Goal: Task Accomplishment & Management: Complete application form

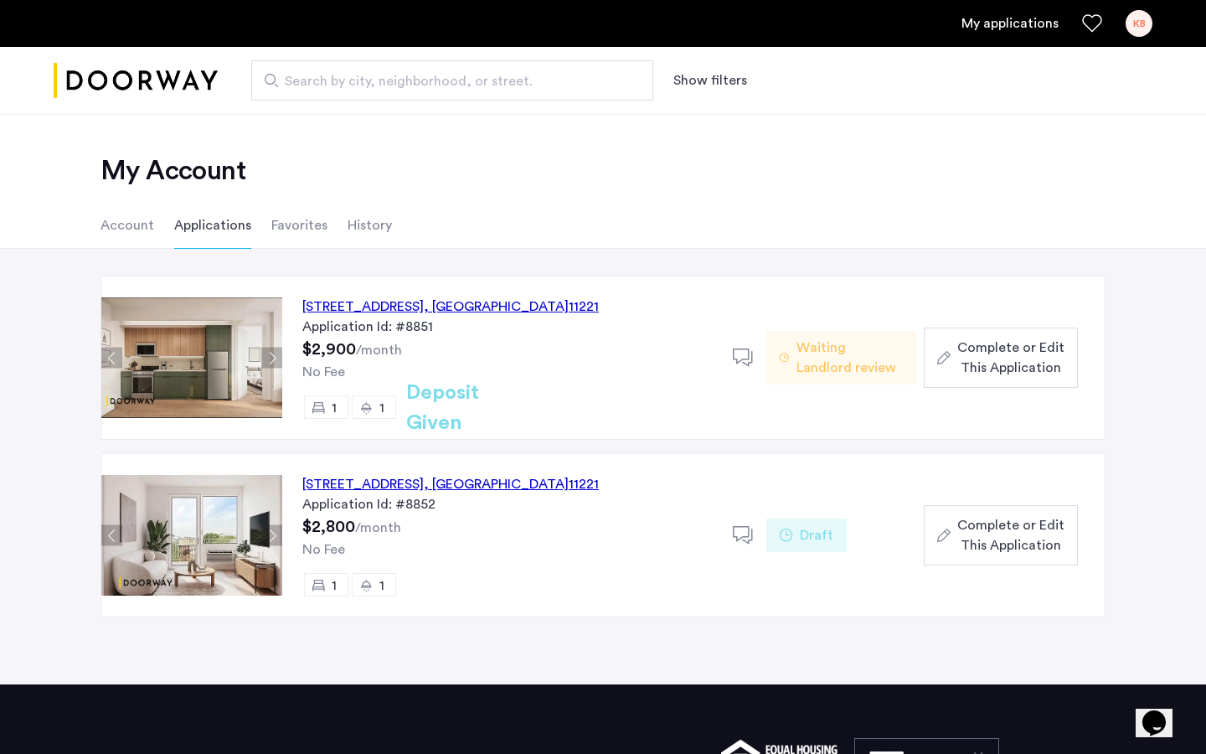
click at [1041, 364] on span "Complete or Edit This Application" at bounding box center [1010, 357] width 107 height 40
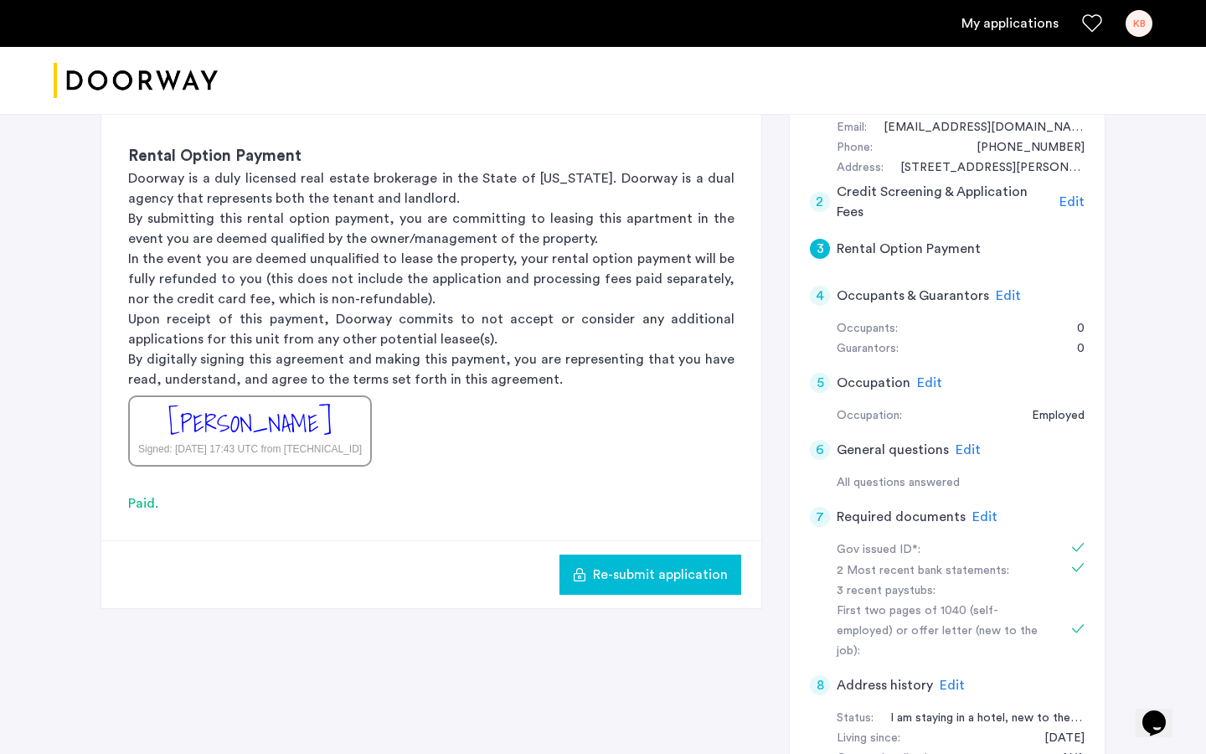
scroll to position [201, 0]
click at [985, 510] on span "Edit" at bounding box center [984, 514] width 25 height 13
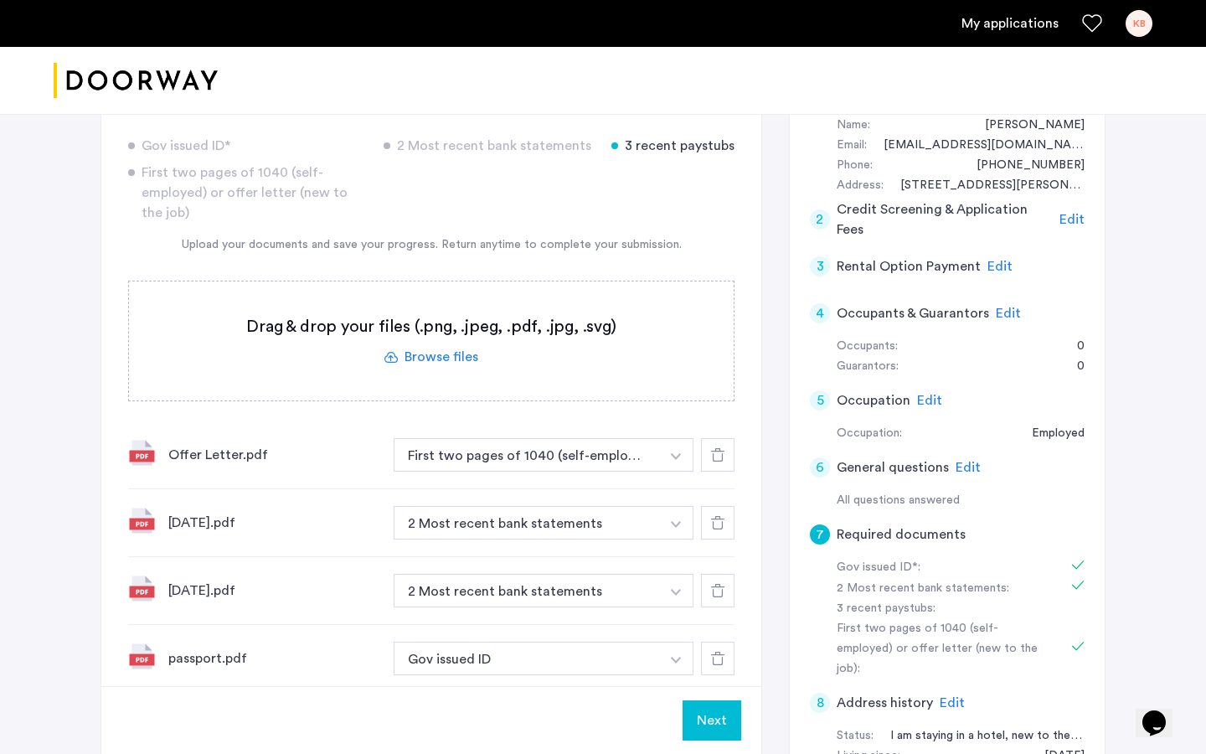
scroll to position [179, 0]
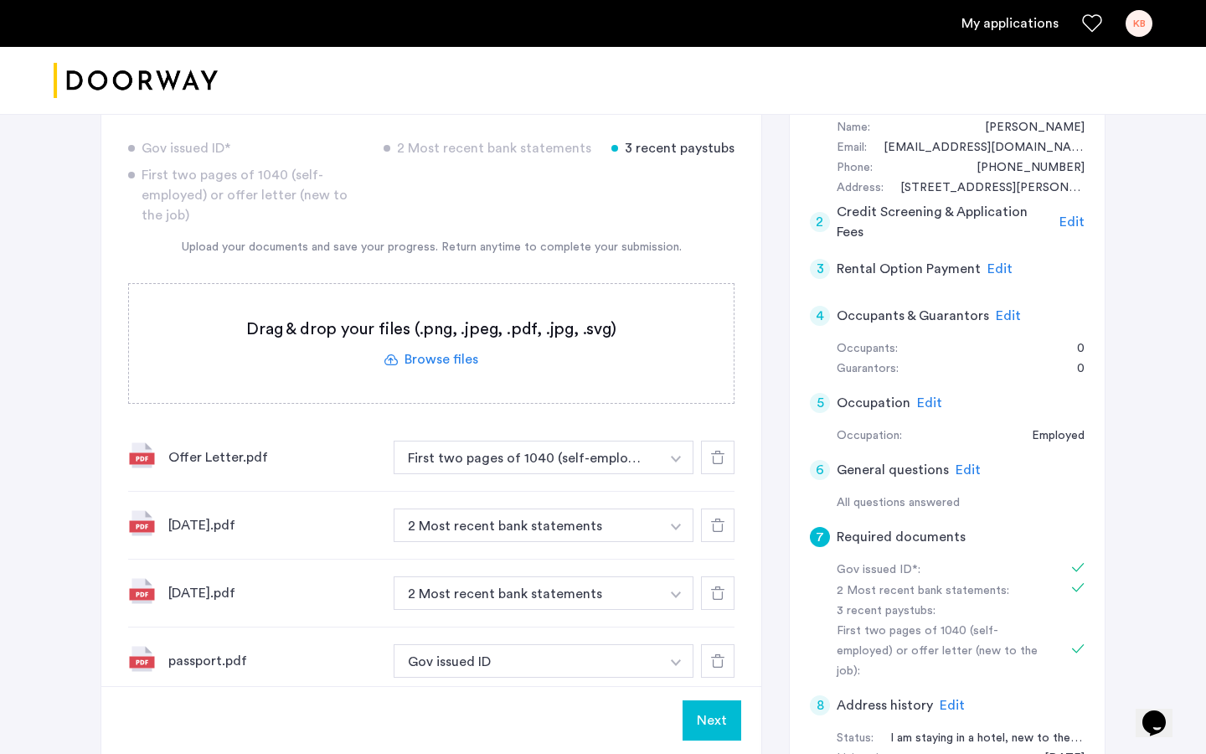
click at [671, 663] on img "button" at bounding box center [676, 662] width 10 height 7
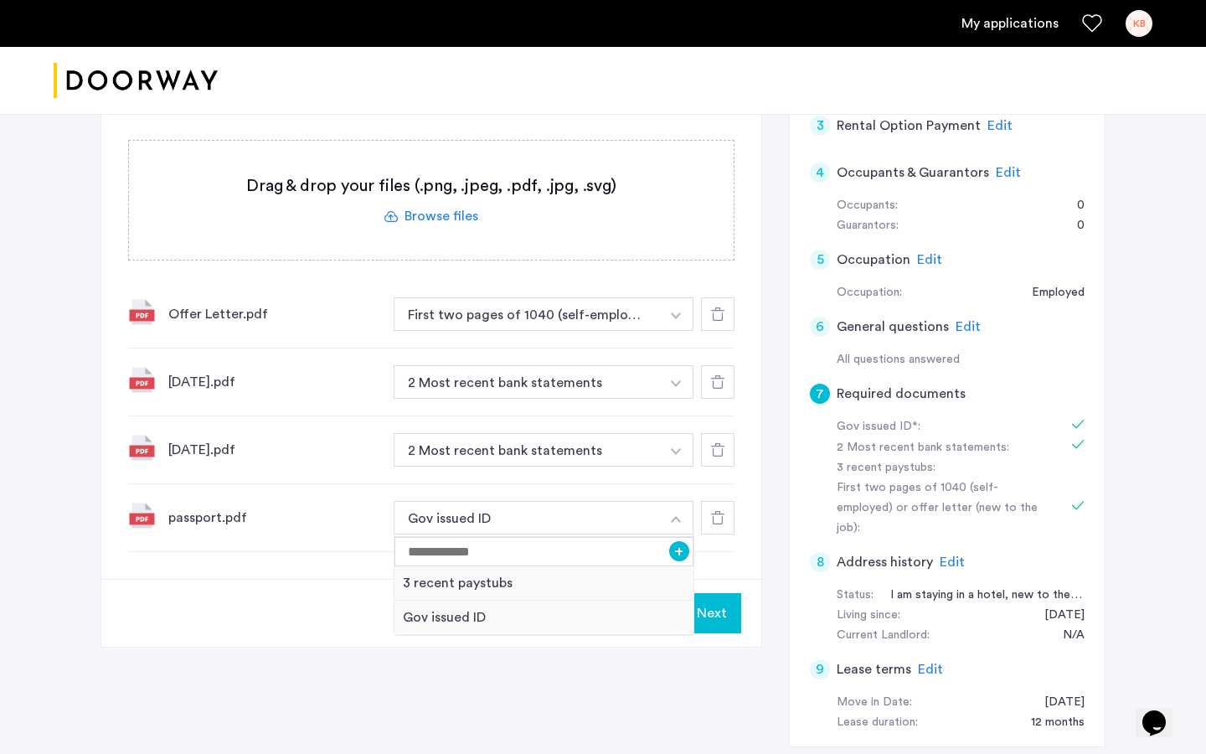
scroll to position [332, 0]
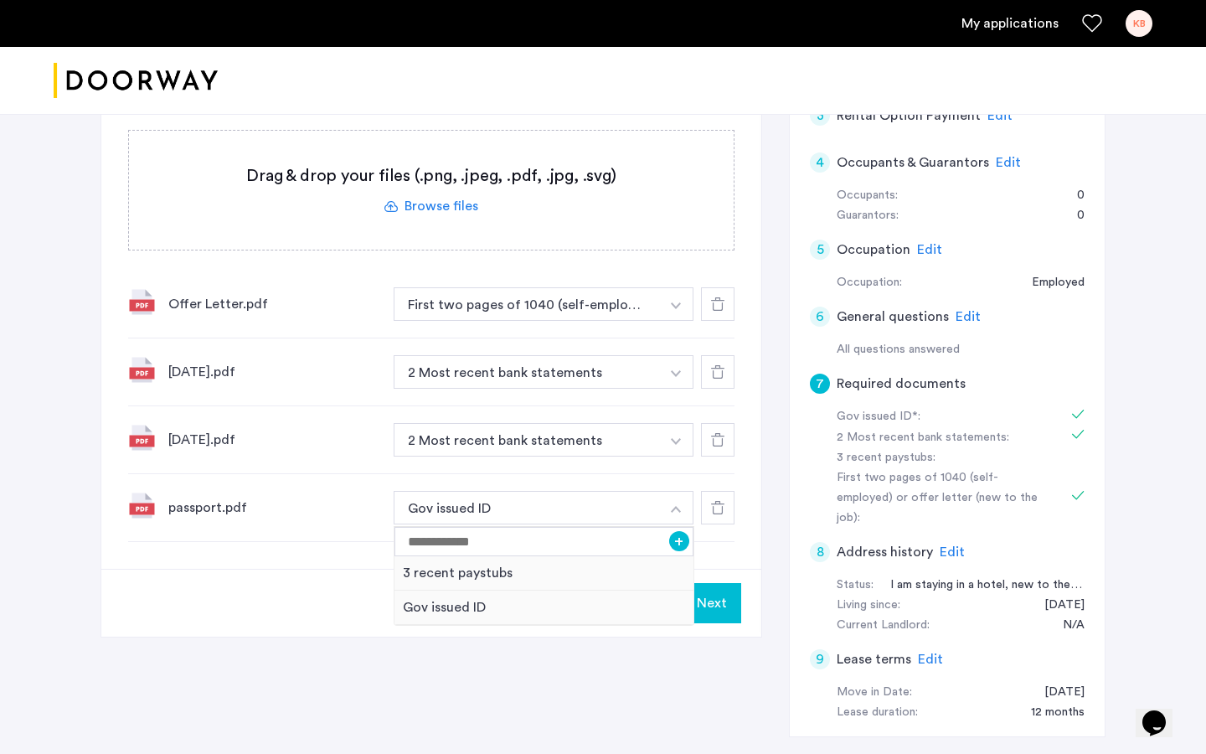
click at [297, 604] on div "Next" at bounding box center [431, 603] width 660 height 68
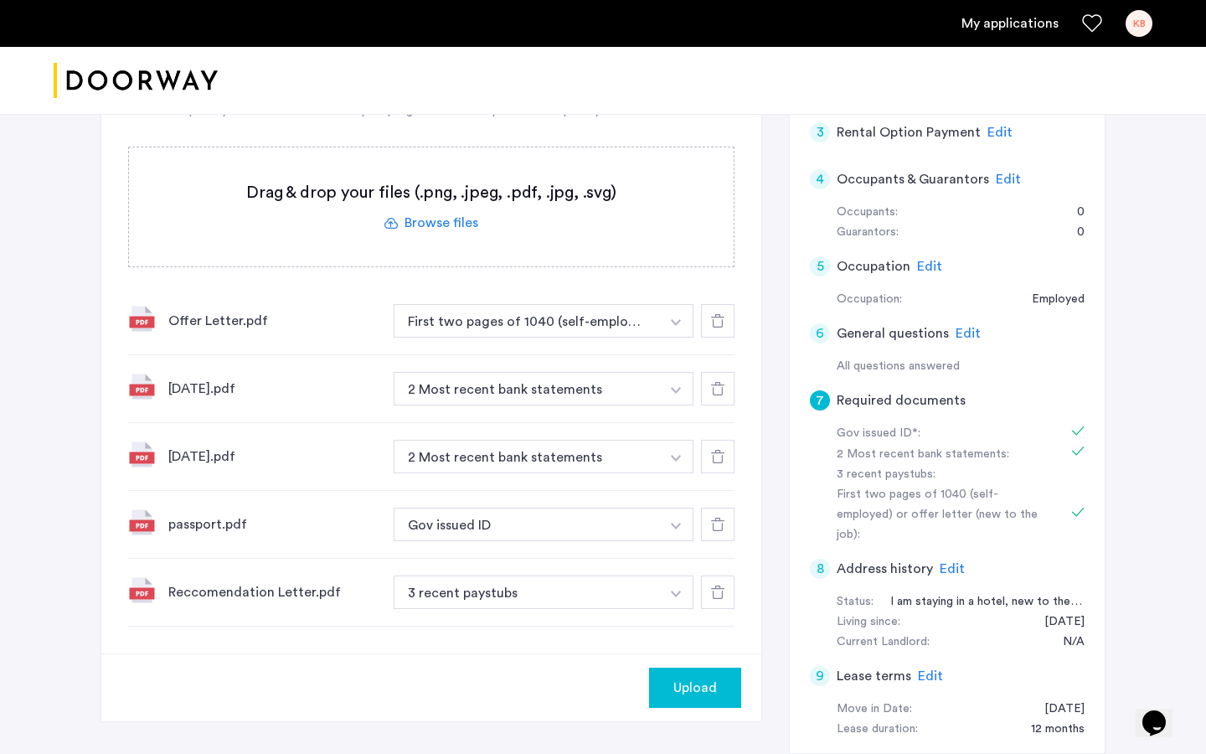
scroll to position [316, 0]
click at [676, 591] on img "button" at bounding box center [676, 593] width 10 height 7
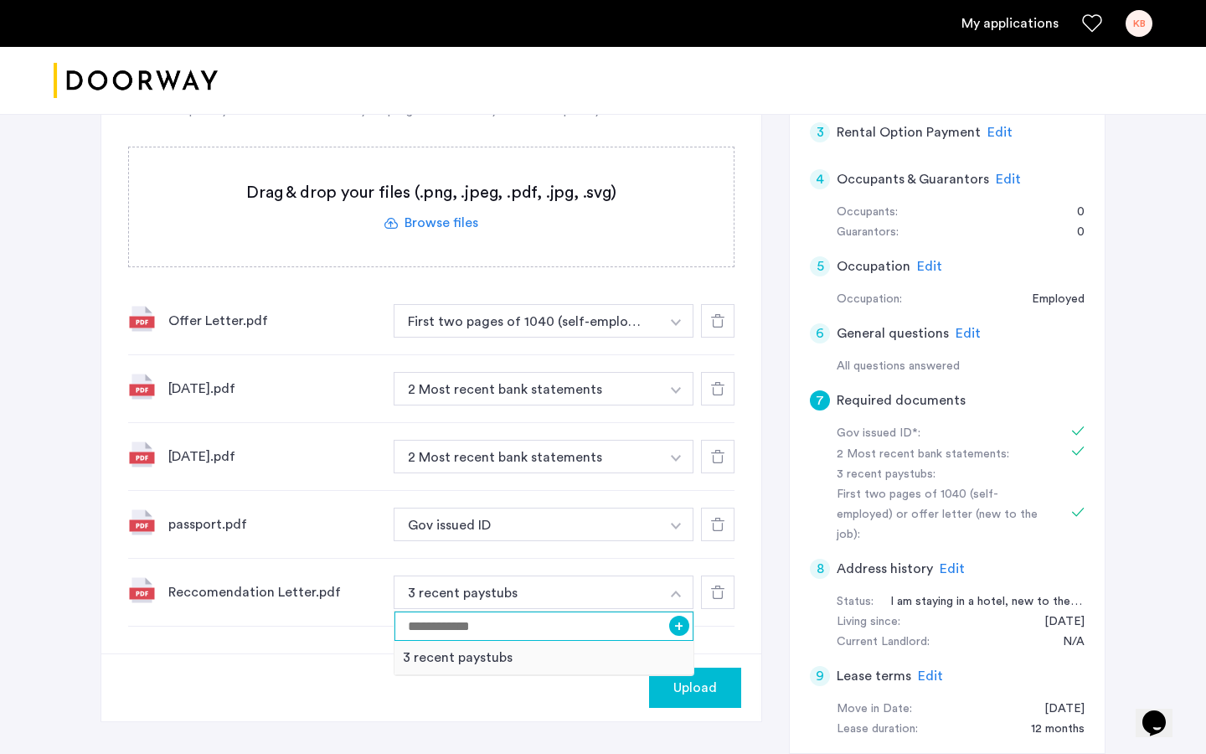
click at [560, 622] on input at bounding box center [543, 625] width 299 height 29
type input "*"
type input "**********"
click at [594, 700] on div "Upload" at bounding box center [431, 687] width 660 height 68
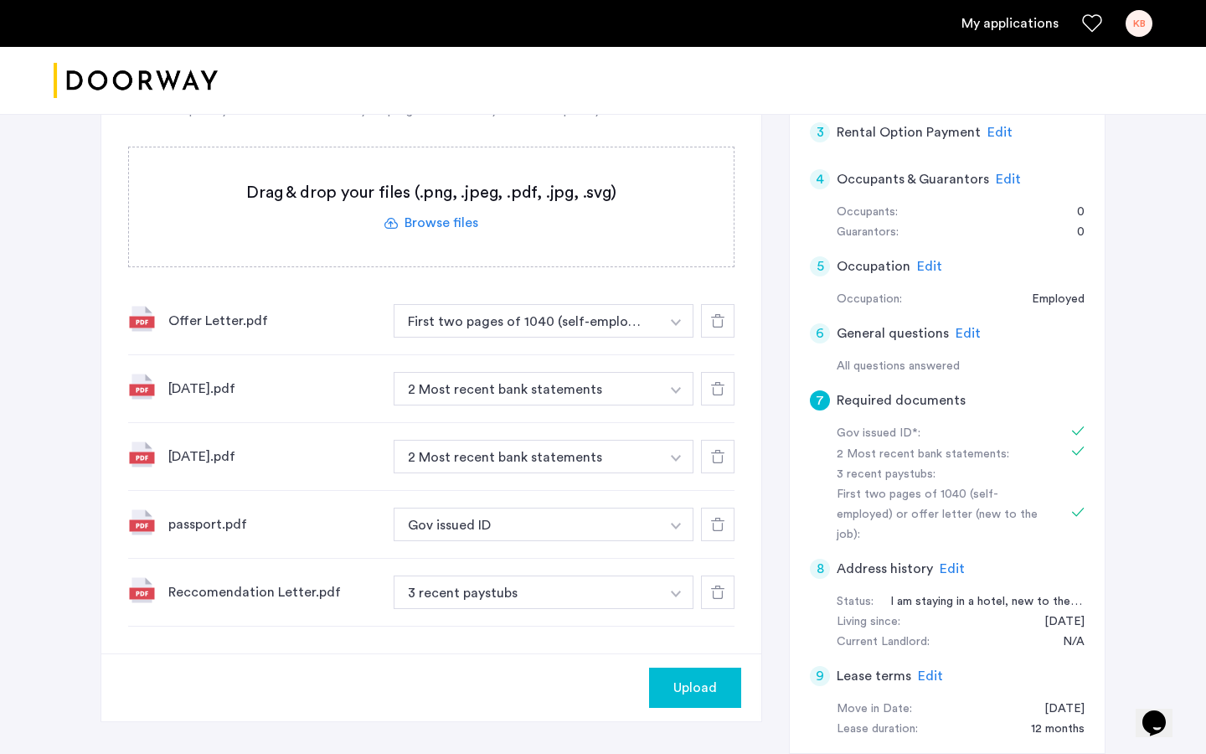
click at [674, 595] on img "button" at bounding box center [676, 593] width 10 height 7
click at [683, 625] on button "+" at bounding box center [679, 625] width 20 height 20
click at [699, 687] on span "Upload" at bounding box center [695, 687] width 44 height 20
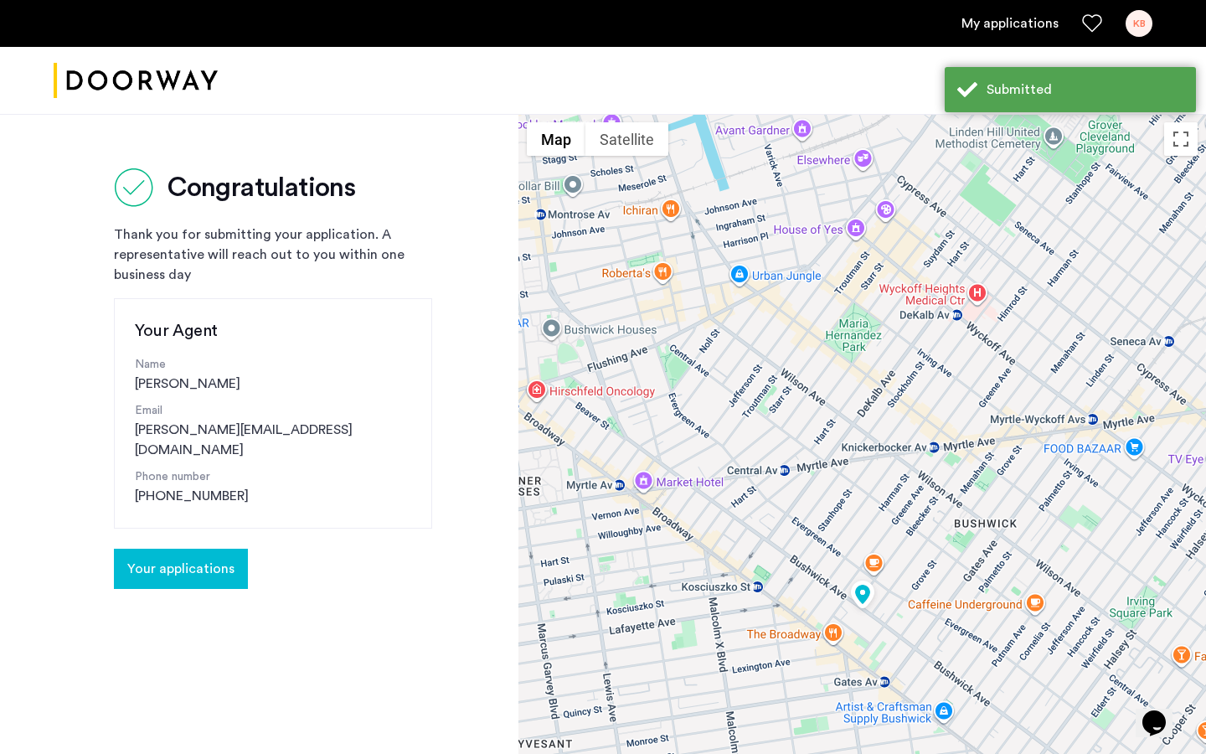
click at [189, 558] on span "Your applications" at bounding box center [180, 568] width 107 height 20
